Goal: Task Accomplishment & Management: Use online tool/utility

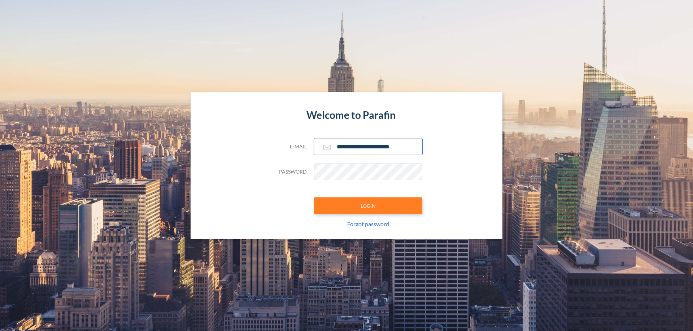
type input "**********"
click at [368, 206] on button "LOGIN" at bounding box center [368, 206] width 108 height 17
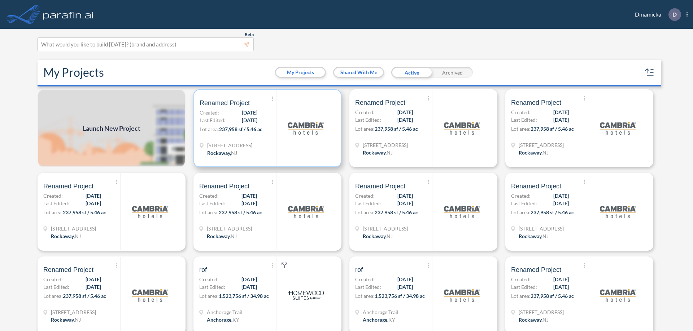
scroll to position [2, 0]
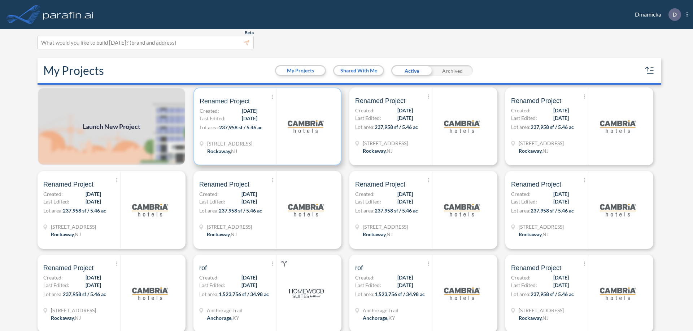
click at [266, 127] on p "Lot area: 237,958 sf / 5.46 ac" at bounding box center [237, 129] width 76 height 10
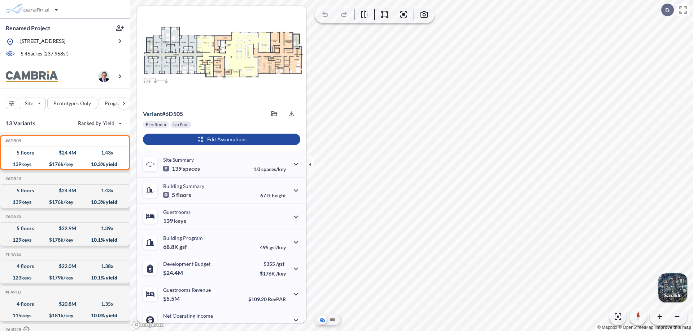
scroll to position [36, 0]
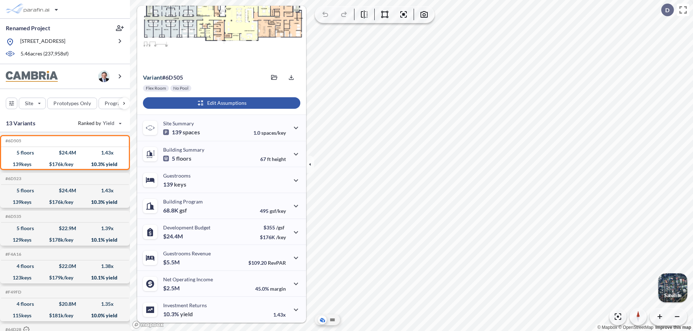
click at [220, 103] on div "button" at bounding box center [221, 103] width 157 height 12
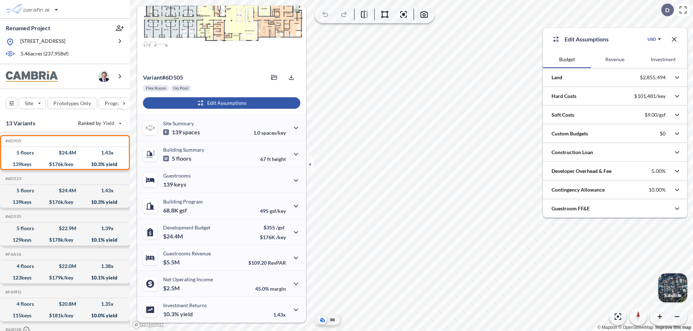
click at [614, 60] on button "Revenue" at bounding box center [614, 59] width 48 height 17
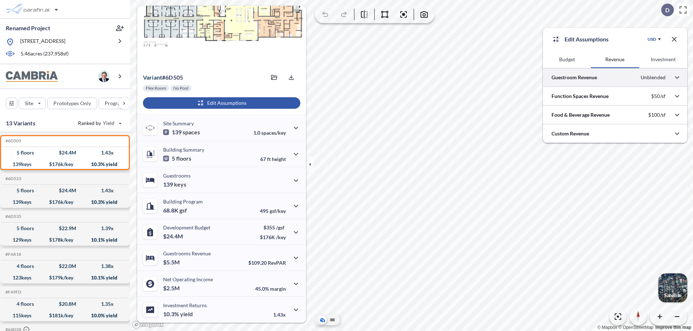
click at [615, 78] on div at bounding box center [615, 77] width 144 height 18
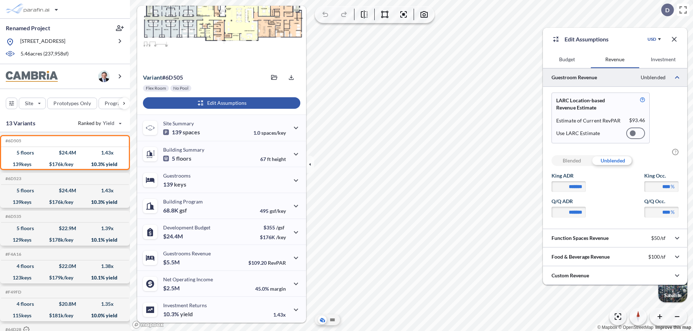
click at [635, 133] on div at bounding box center [635, 134] width 19 height 12
